Goal: Task Accomplishment & Management: Use online tool/utility

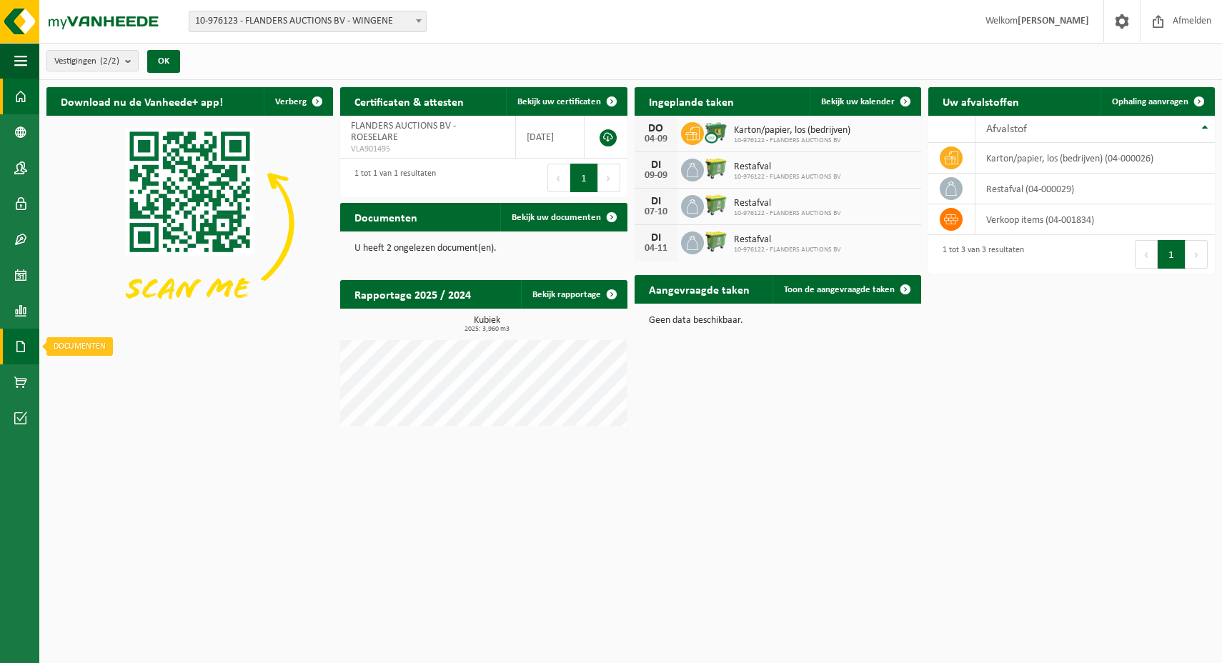
click at [19, 346] on span at bounding box center [20, 347] width 13 height 36
click at [83, 346] on span "Facturen" at bounding box center [102, 346] width 38 height 27
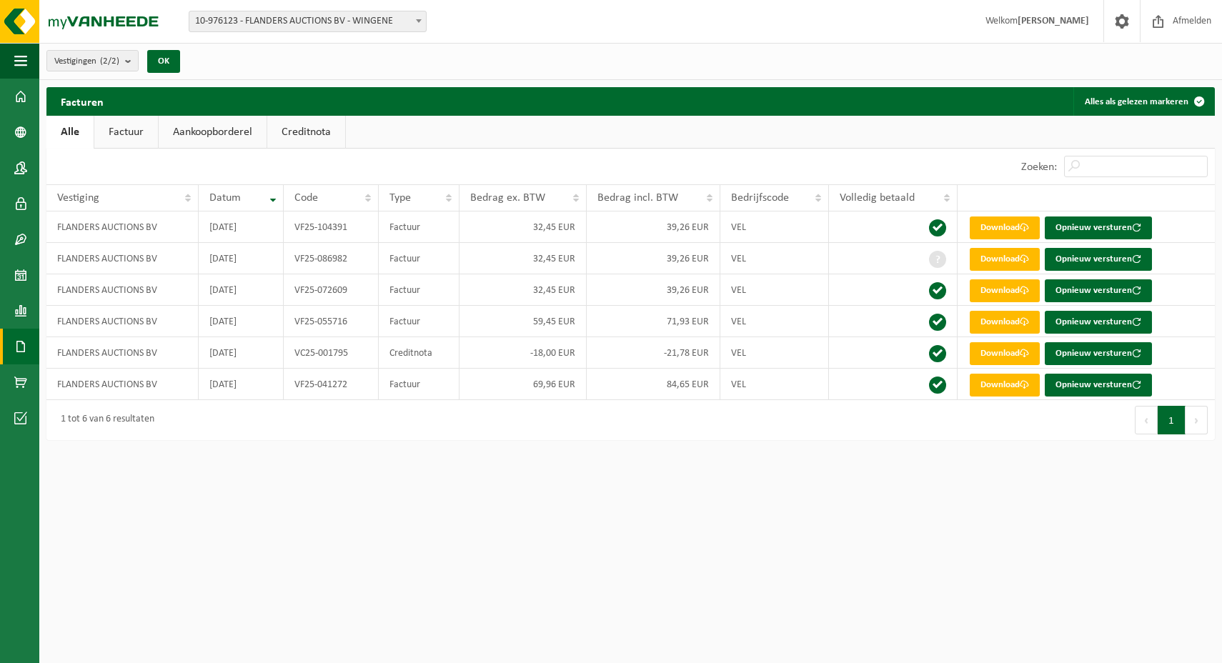
click at [116, 133] on link "Factuur" at bounding box center [126, 132] width 64 height 33
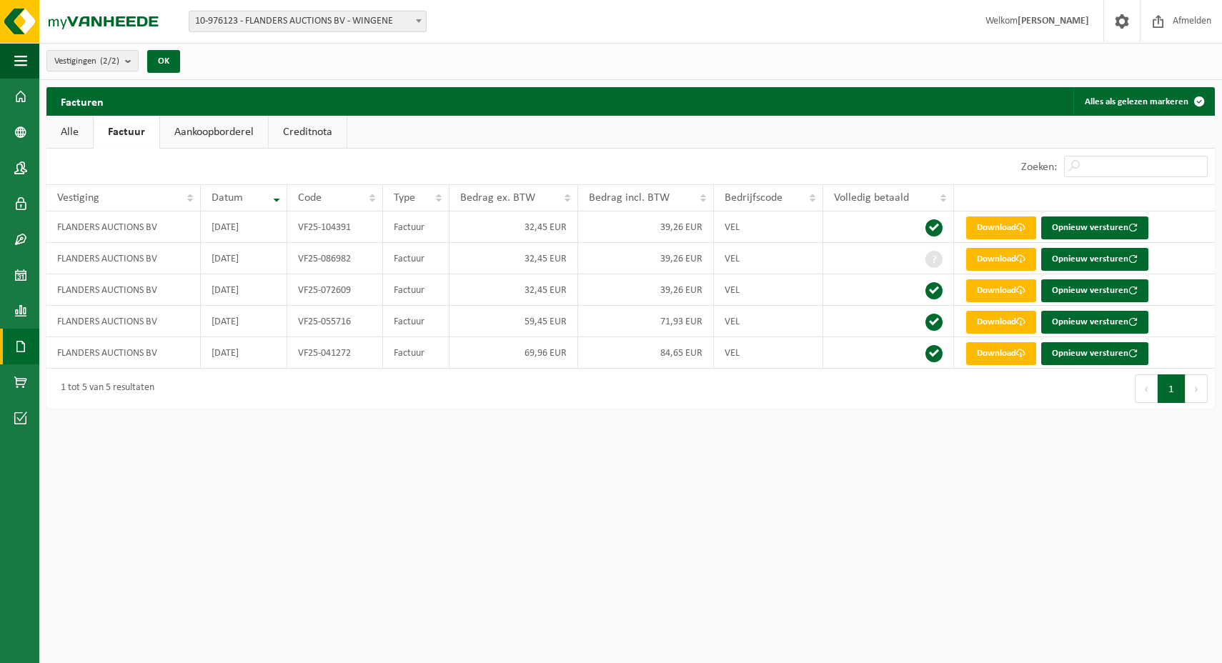
click at [85, 133] on link "Alle" at bounding box center [69, 132] width 46 height 33
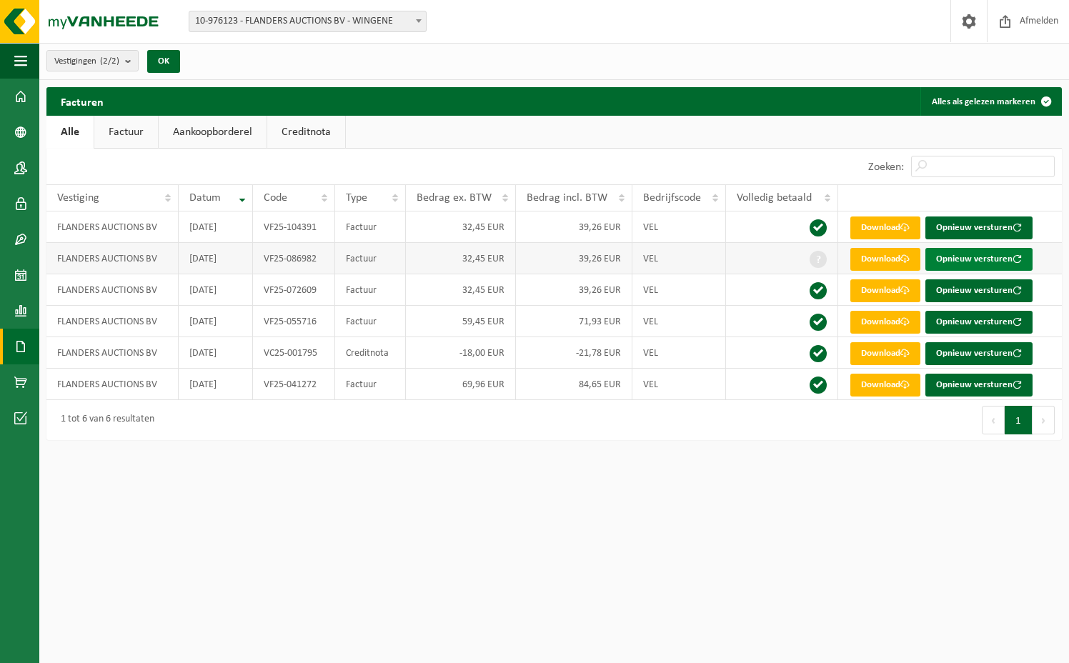
click at [1007, 259] on button "Opnieuw versturen" at bounding box center [978, 259] width 107 height 23
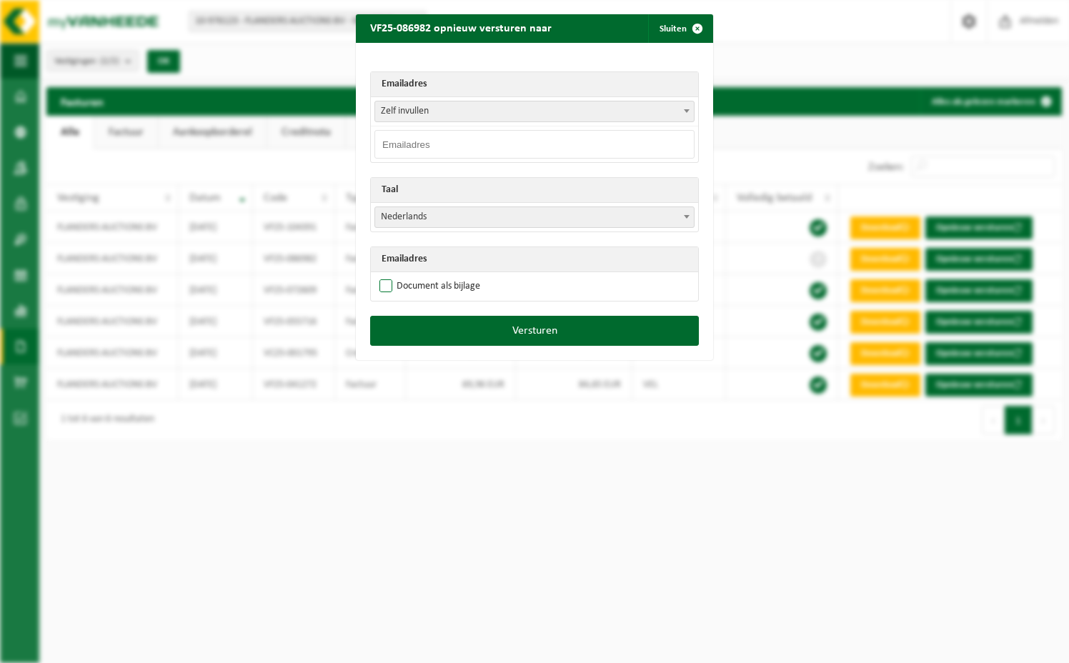
click at [419, 283] on label "Document als bijlage" at bounding box center [428, 286] width 104 height 21
click at [419, 276] on input "Document als bijlage" at bounding box center [552, 275] width 357 height 1
checkbox input "true"
click at [431, 139] on input "email" at bounding box center [534, 144] width 320 height 29
click at [506, 146] on input "email" at bounding box center [534, 144] width 320 height 29
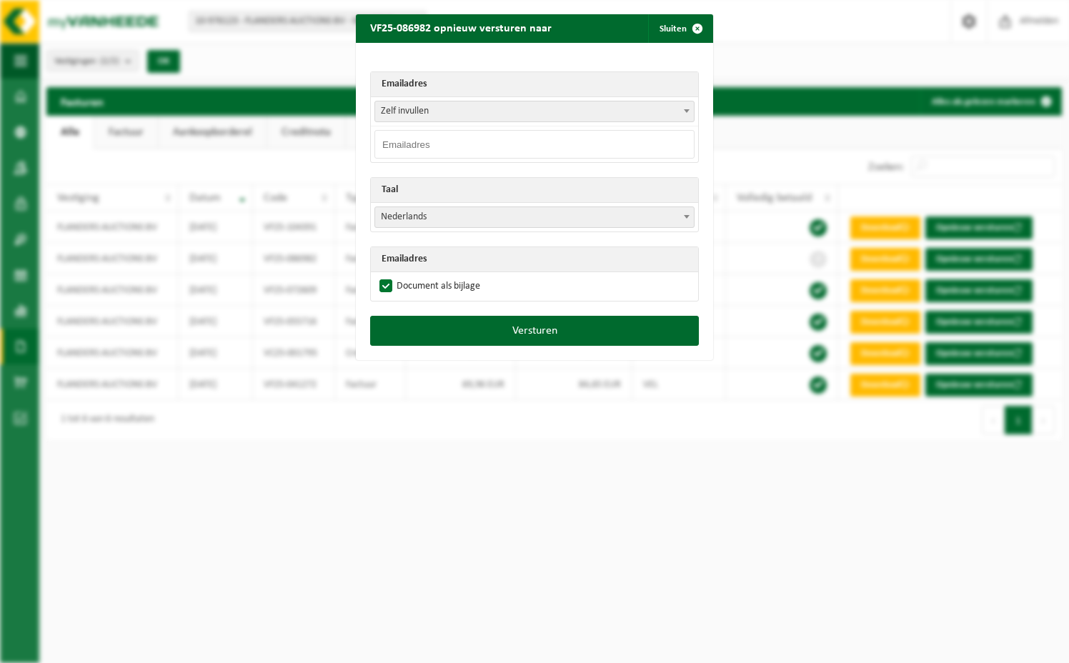
click at [464, 142] on input "email" at bounding box center [534, 144] width 320 height 29
click at [456, 143] on input "email" at bounding box center [534, 144] width 320 height 29
type input "info@flandersauctions.be"
click at [410, 110] on span "Zelf invullen" at bounding box center [534, 111] width 319 height 20
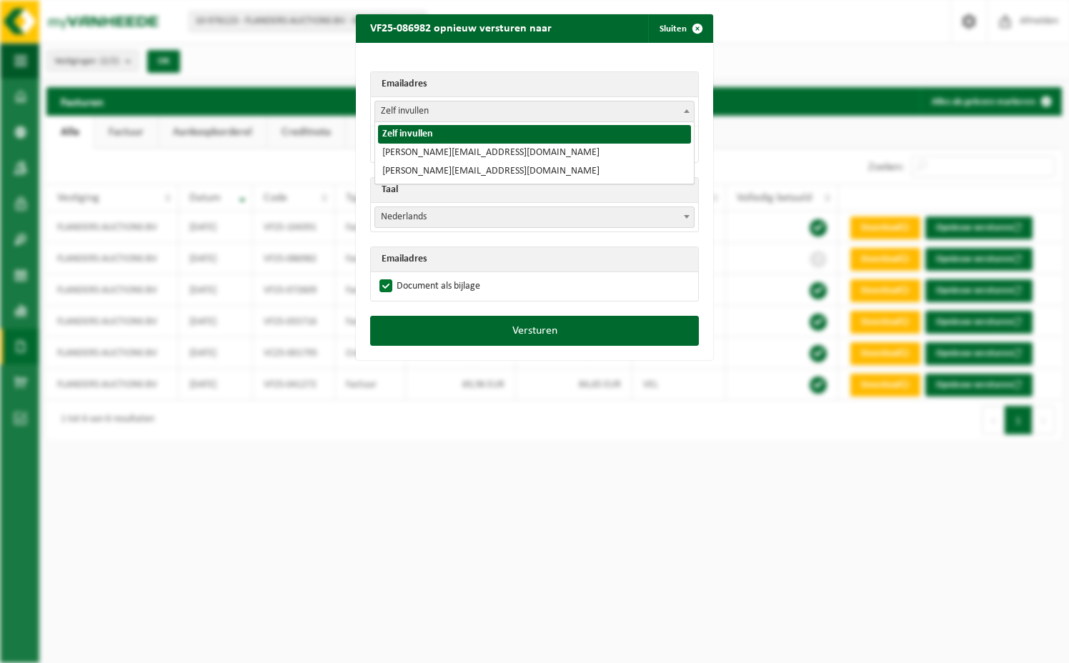
click at [425, 111] on span "Zelf invullen" at bounding box center [534, 111] width 319 height 20
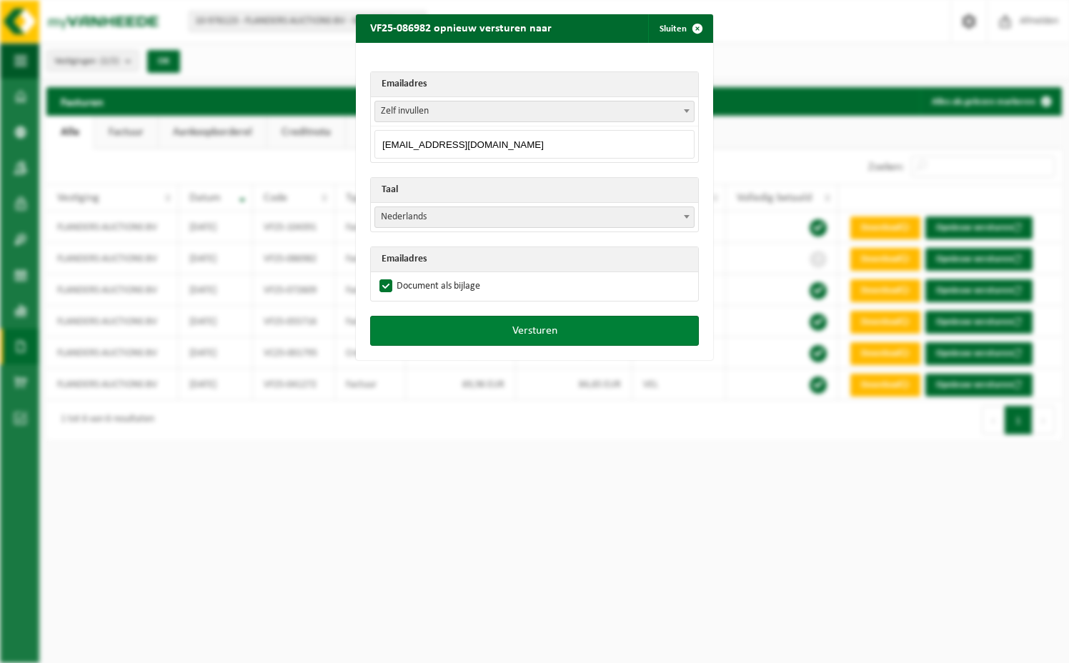
click at [480, 330] on button "Versturen" at bounding box center [534, 331] width 329 height 30
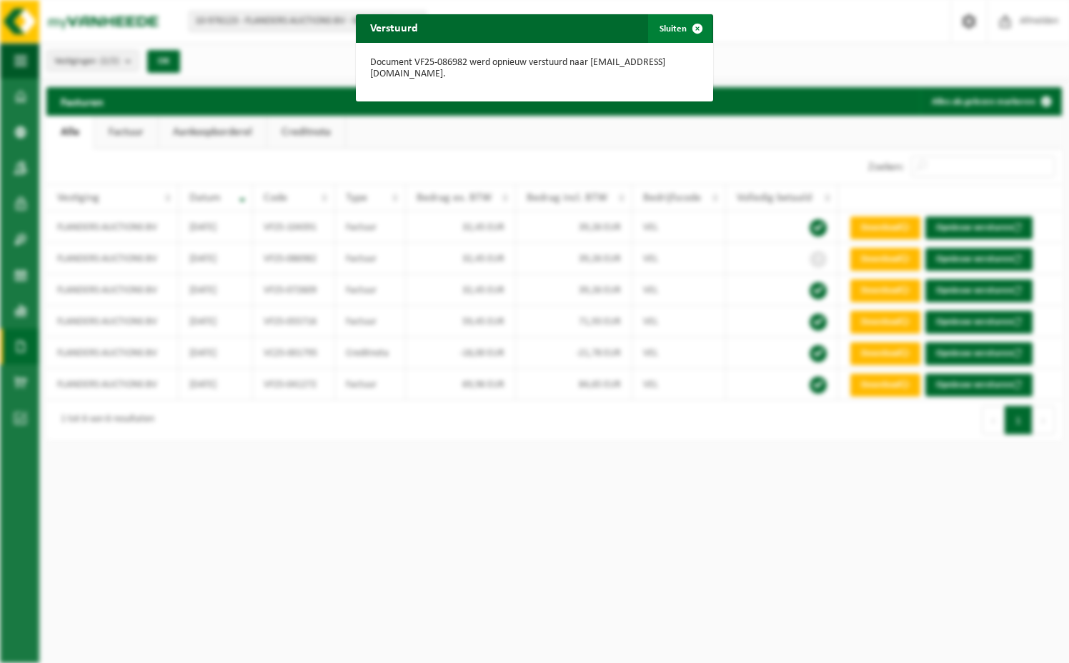
click at [704, 29] on span "button" at bounding box center [697, 28] width 29 height 29
